Goal: Find specific page/section: Find specific page/section

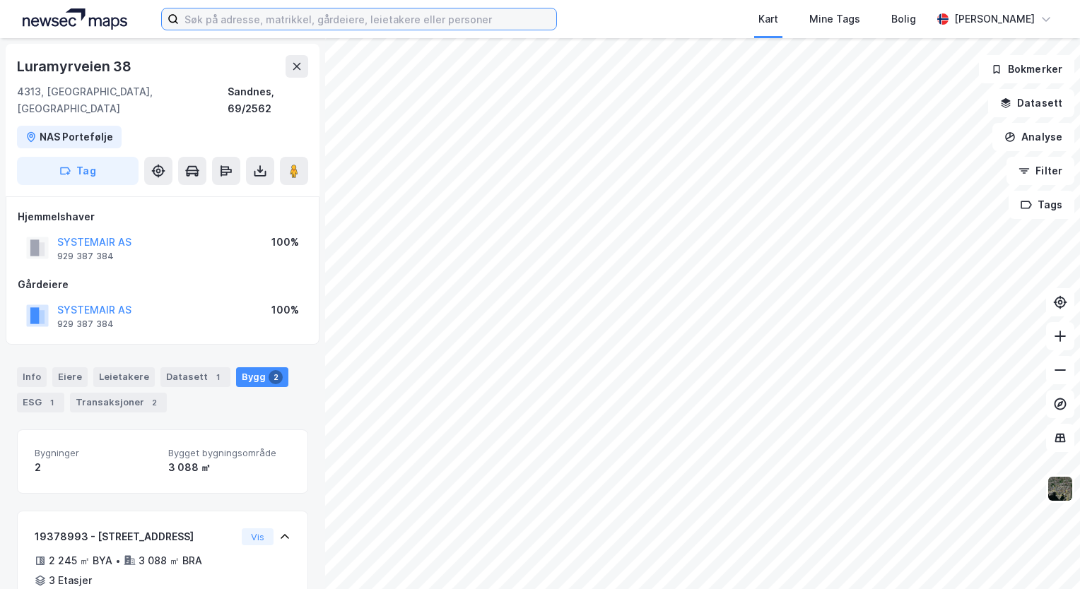
click at [212, 25] on input at bounding box center [367, 18] width 377 height 21
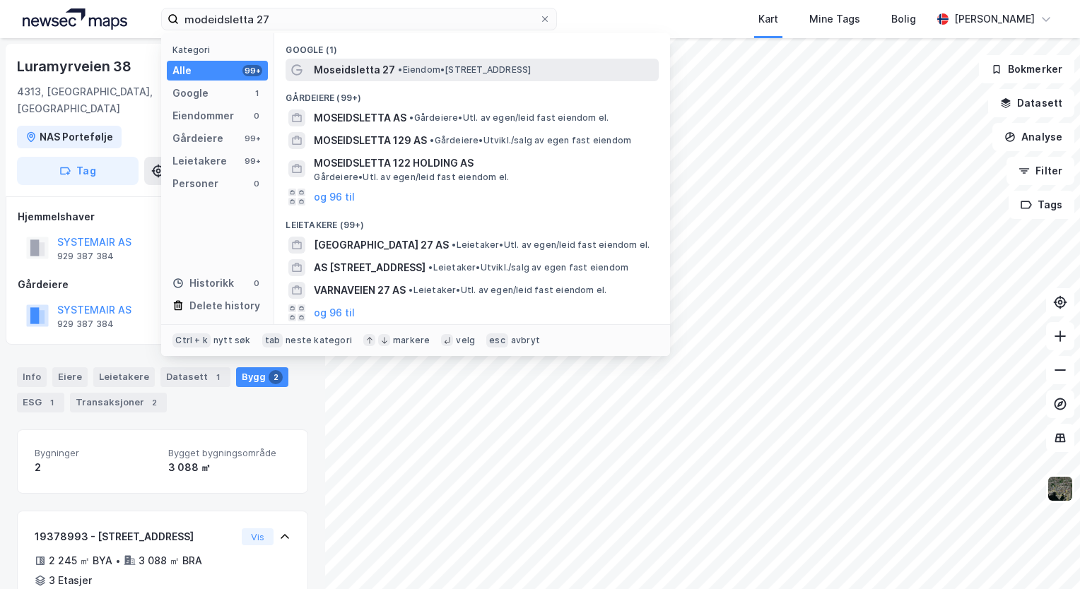
click at [398, 64] on span "•" at bounding box center [400, 69] width 4 height 11
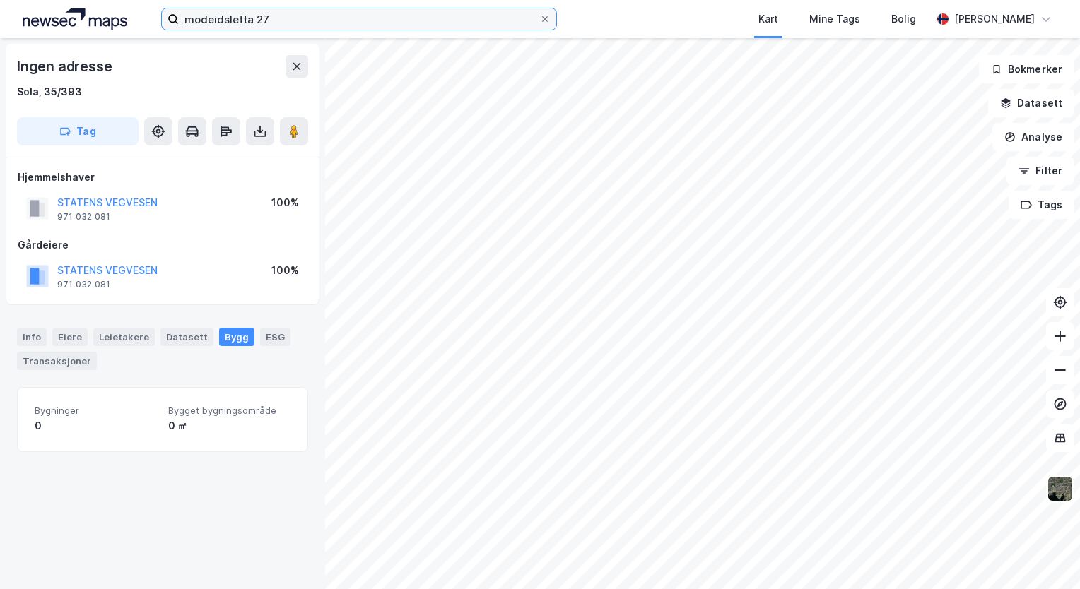
click at [285, 21] on input "modeidsletta 27" at bounding box center [359, 18] width 360 height 21
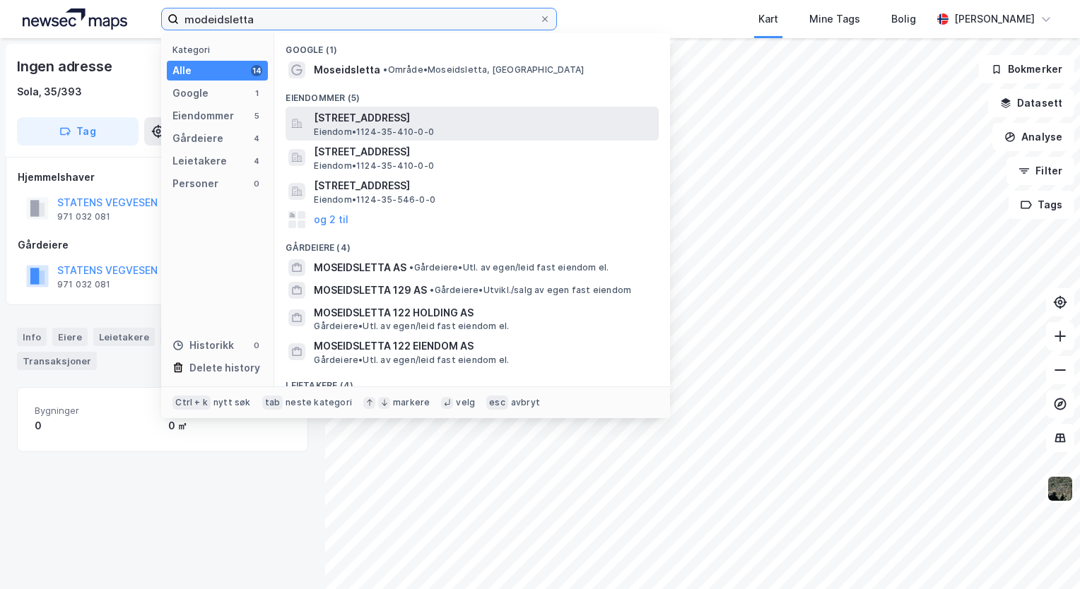
type input "modeidsletta"
click at [341, 111] on span "[STREET_ADDRESS]" at bounding box center [483, 118] width 339 height 17
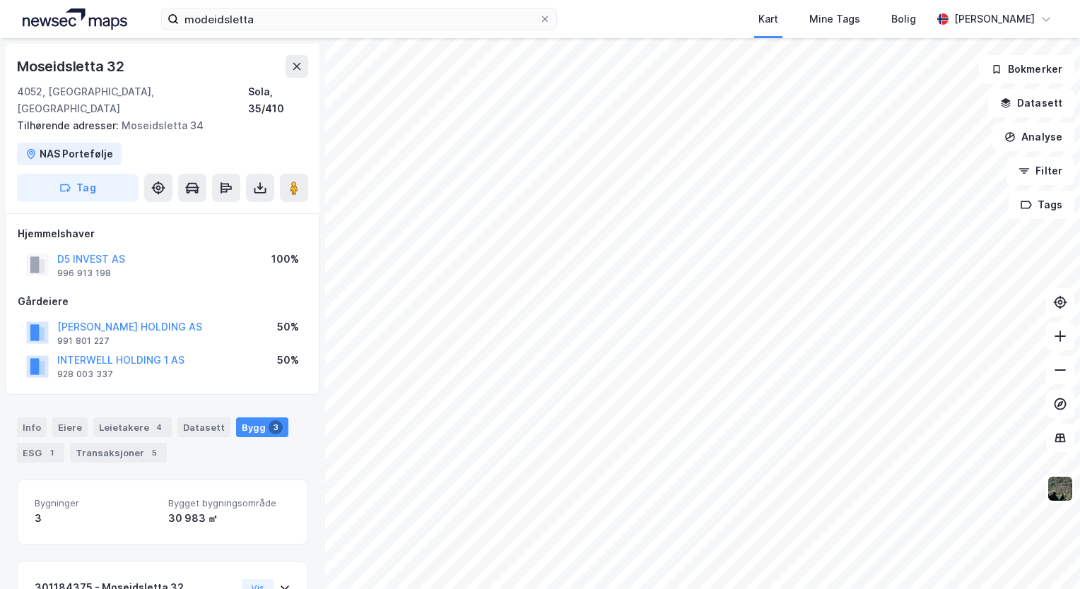
scroll to position [1, 0]
